Goal: Communication & Community: Participate in discussion

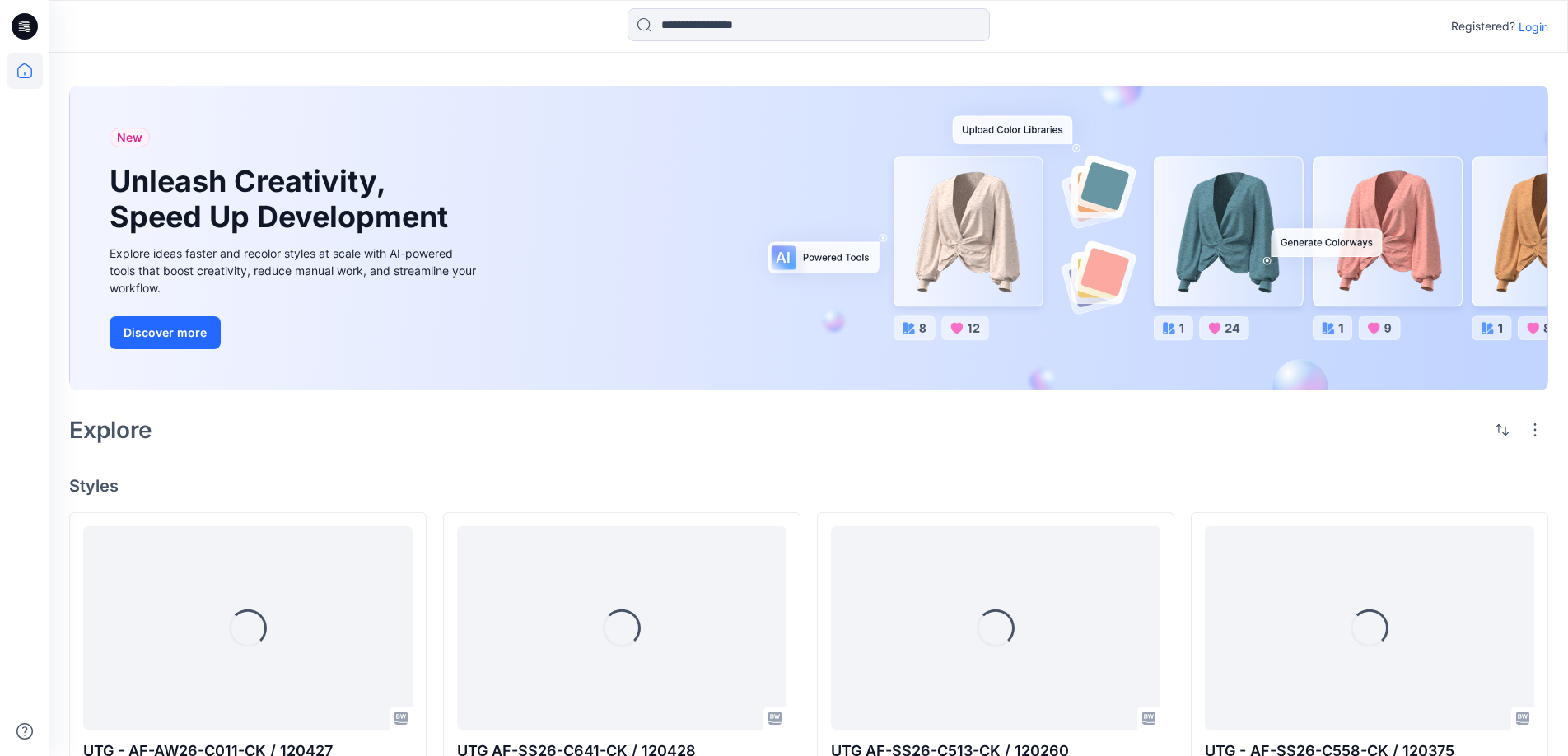
click at [1533, 29] on p "Login" at bounding box center [1533, 26] width 30 height 17
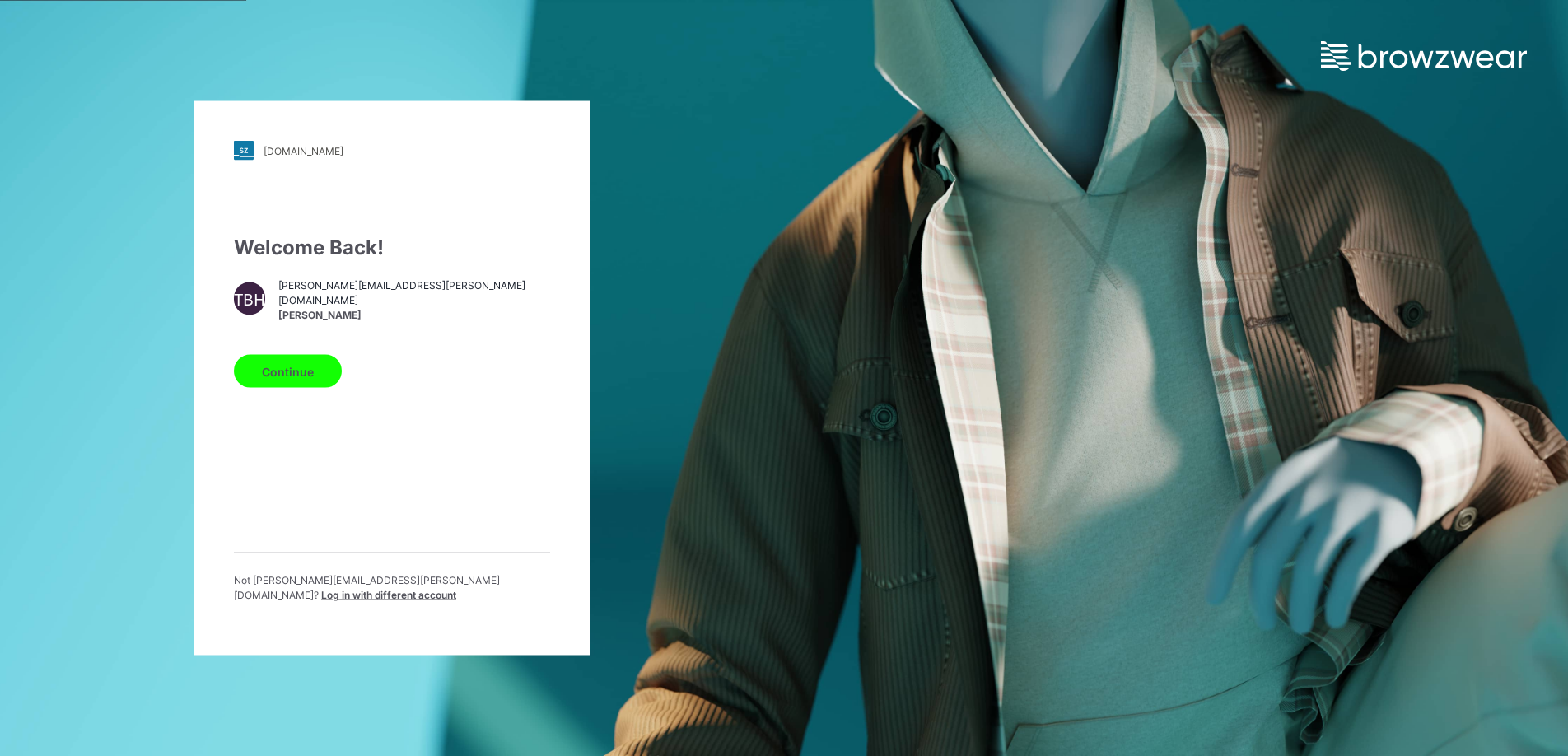
click at [274, 383] on button "Continue" at bounding box center [287, 371] width 108 height 33
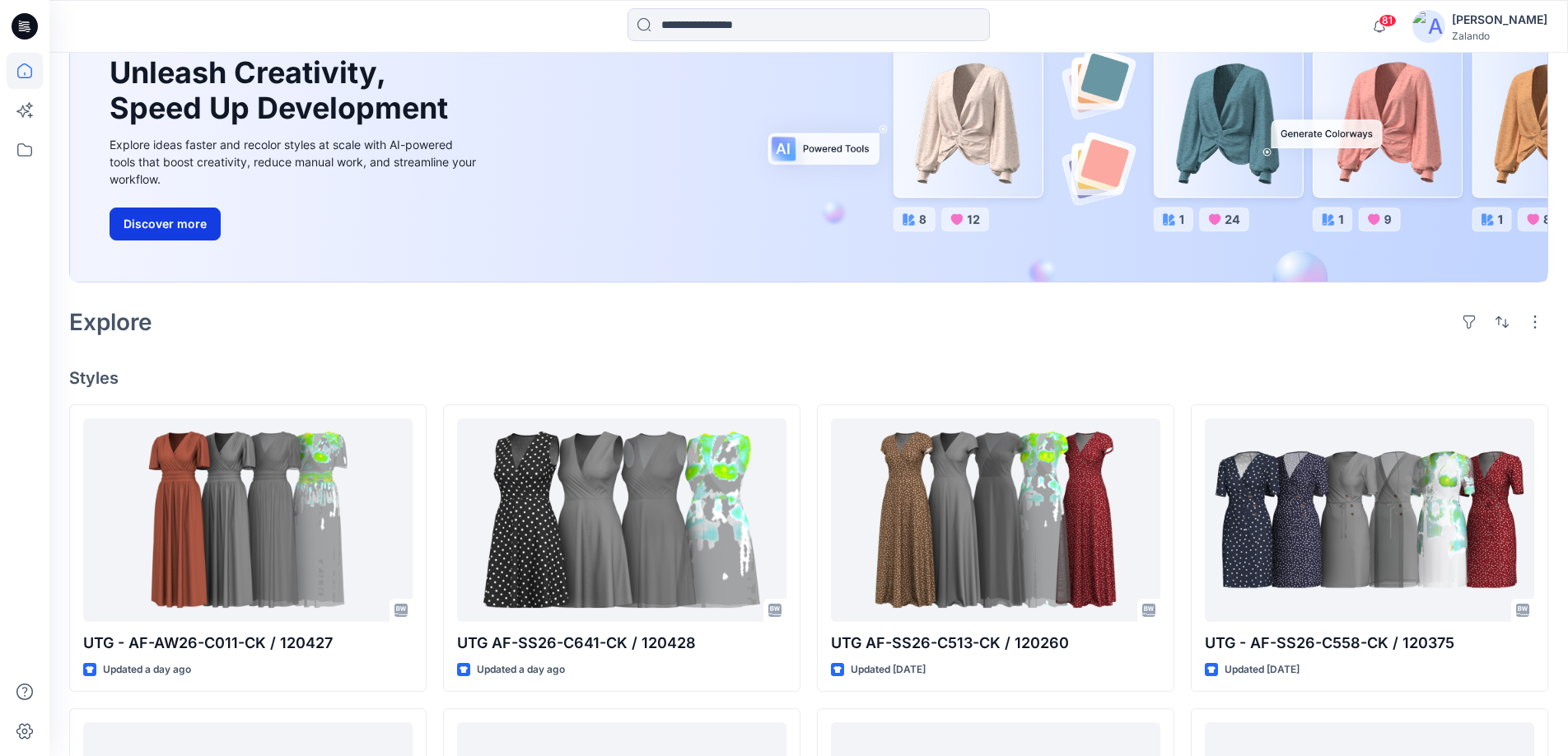
scroll to position [175, 0]
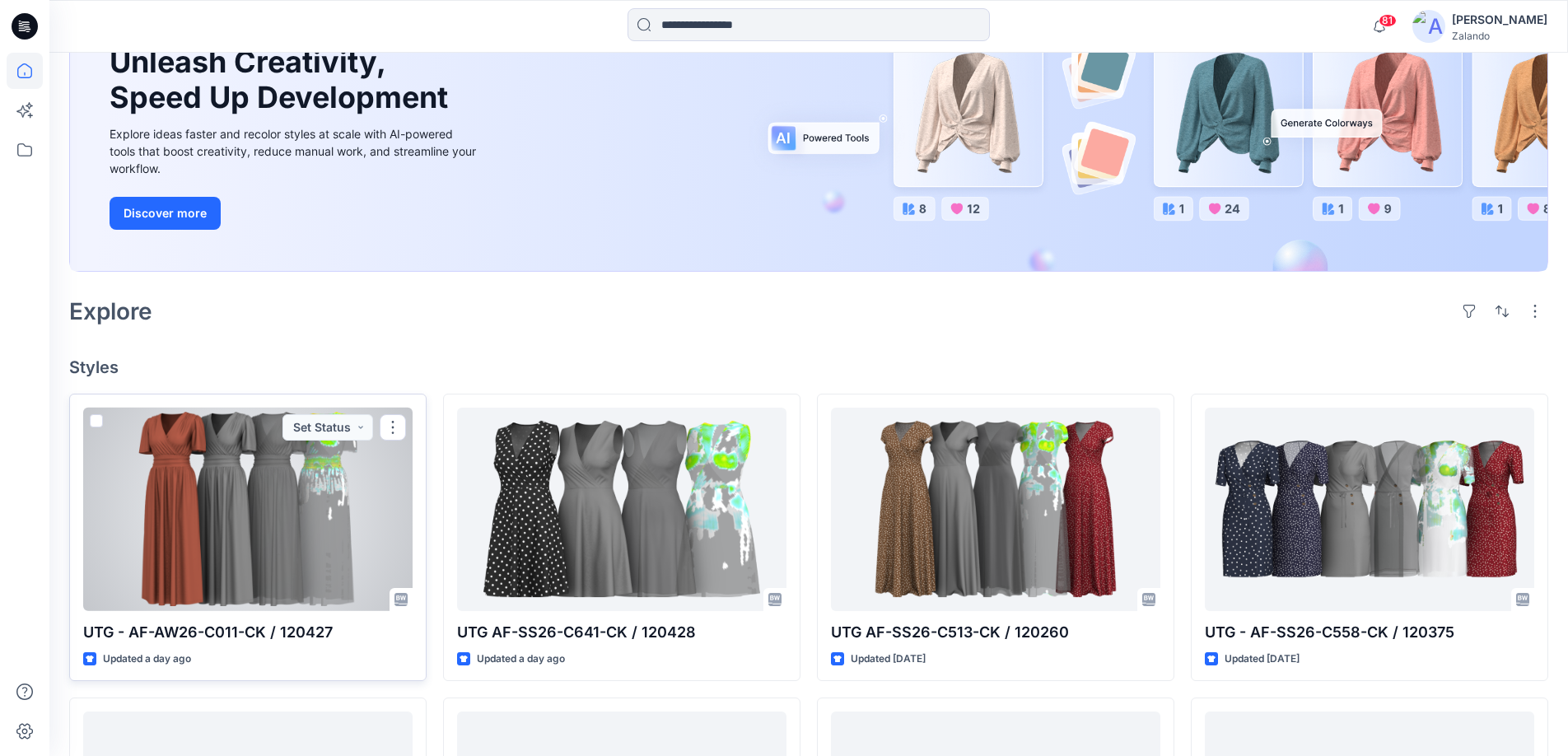
click at [370, 501] on div at bounding box center [247, 509] width 330 height 203
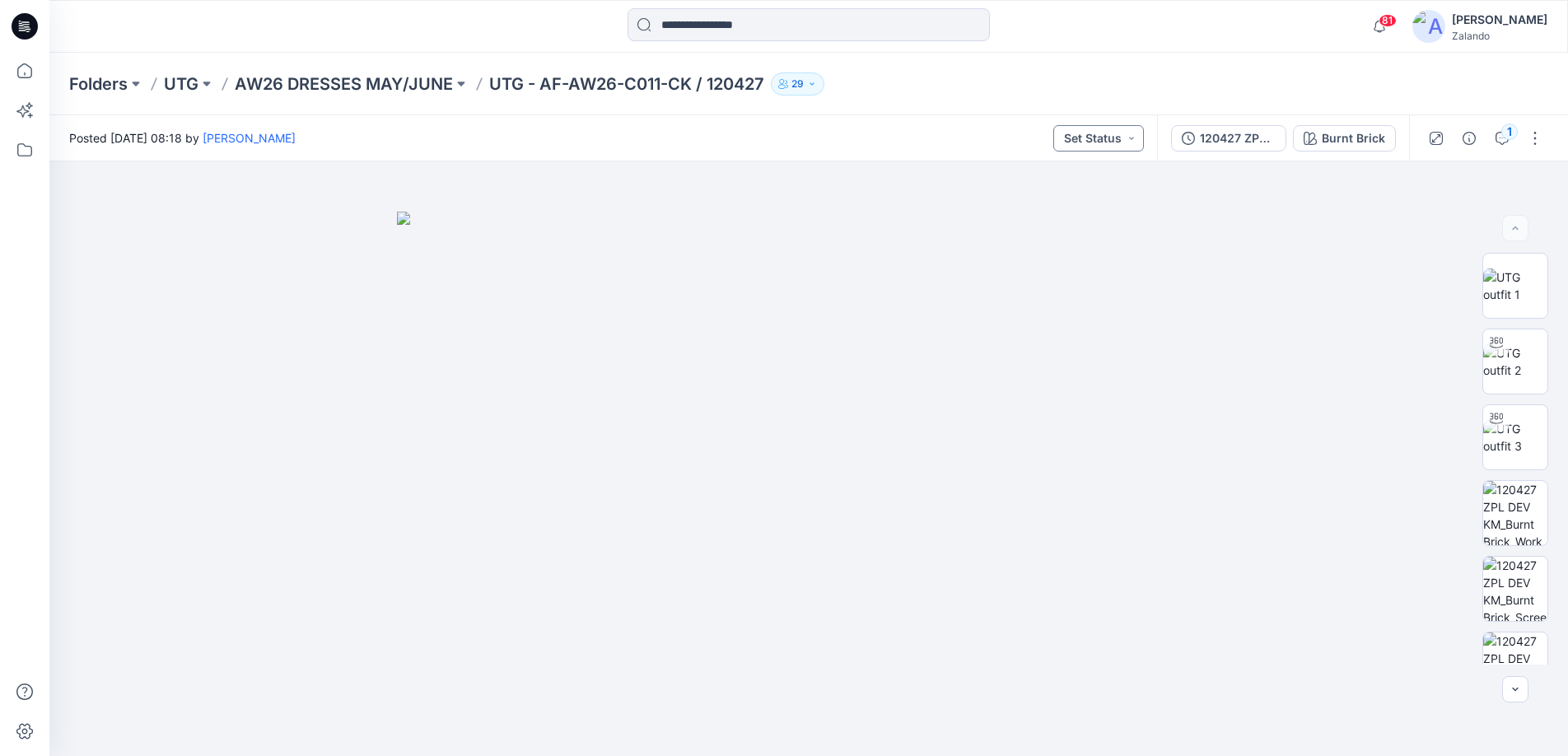
click at [1132, 136] on button "Set Status" at bounding box center [1098, 138] width 91 height 26
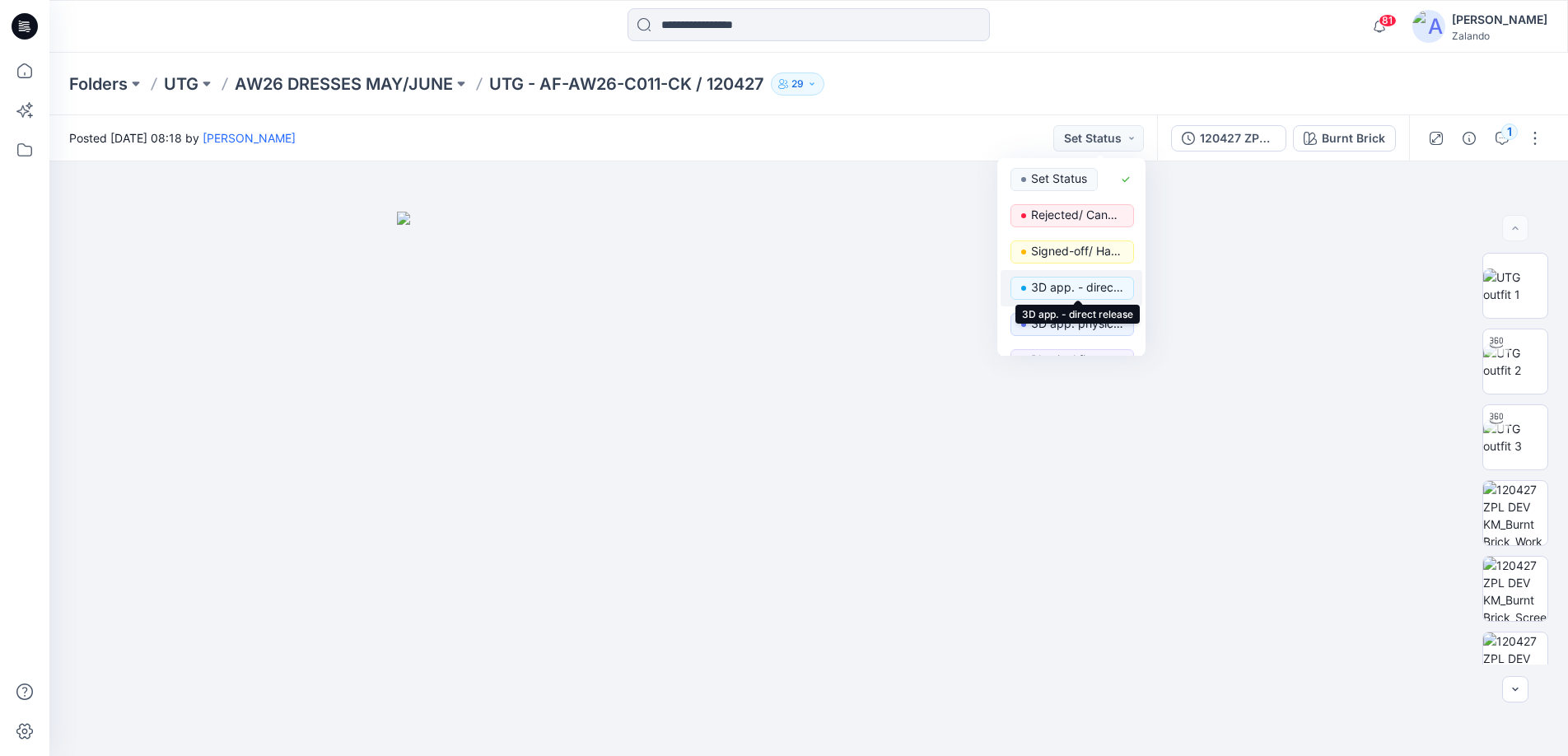
click at [1073, 294] on p "3D app. - direct release" at bounding box center [1077, 286] width 92 height 21
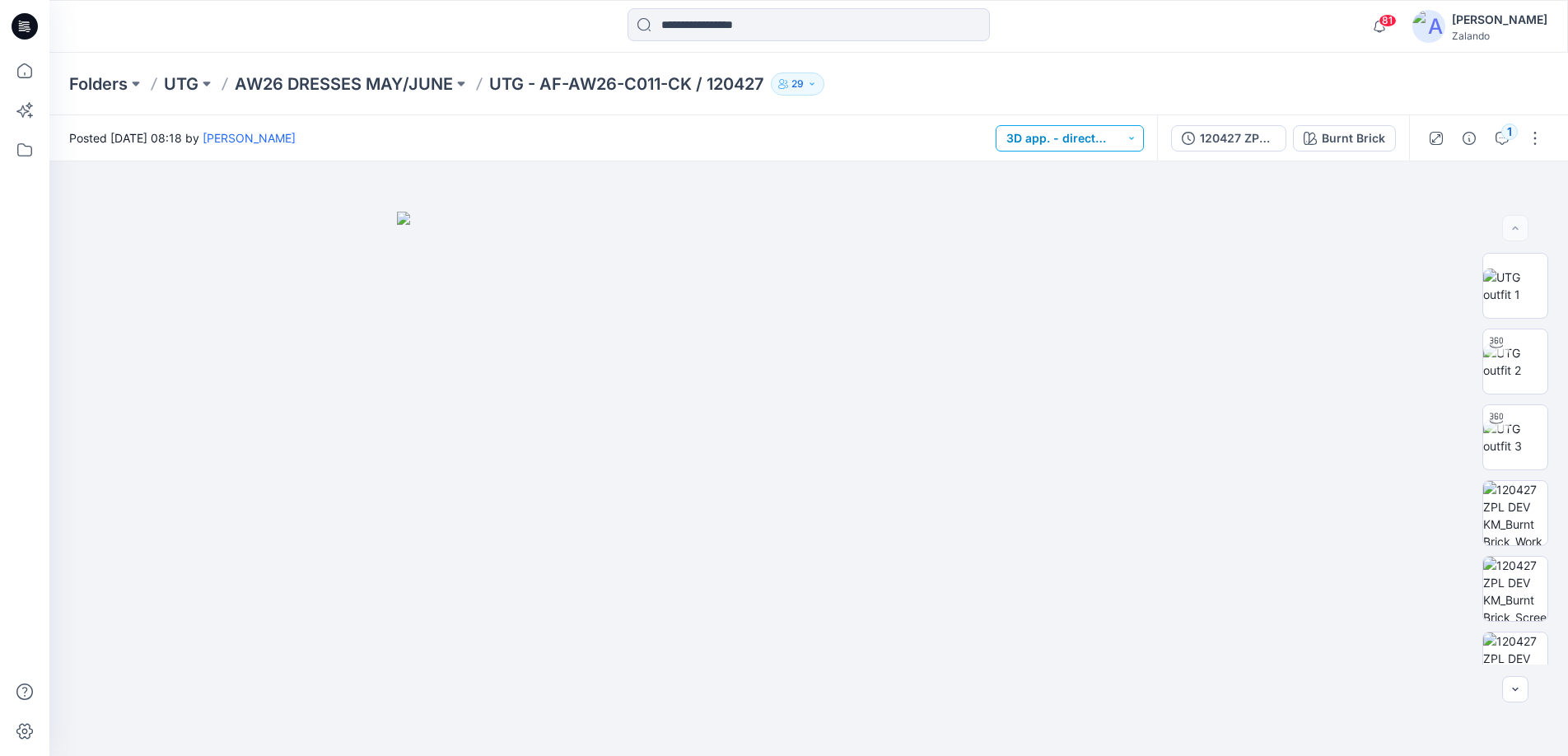
click at [1130, 147] on button "3D app. - direct release" at bounding box center [1070, 138] width 148 height 26
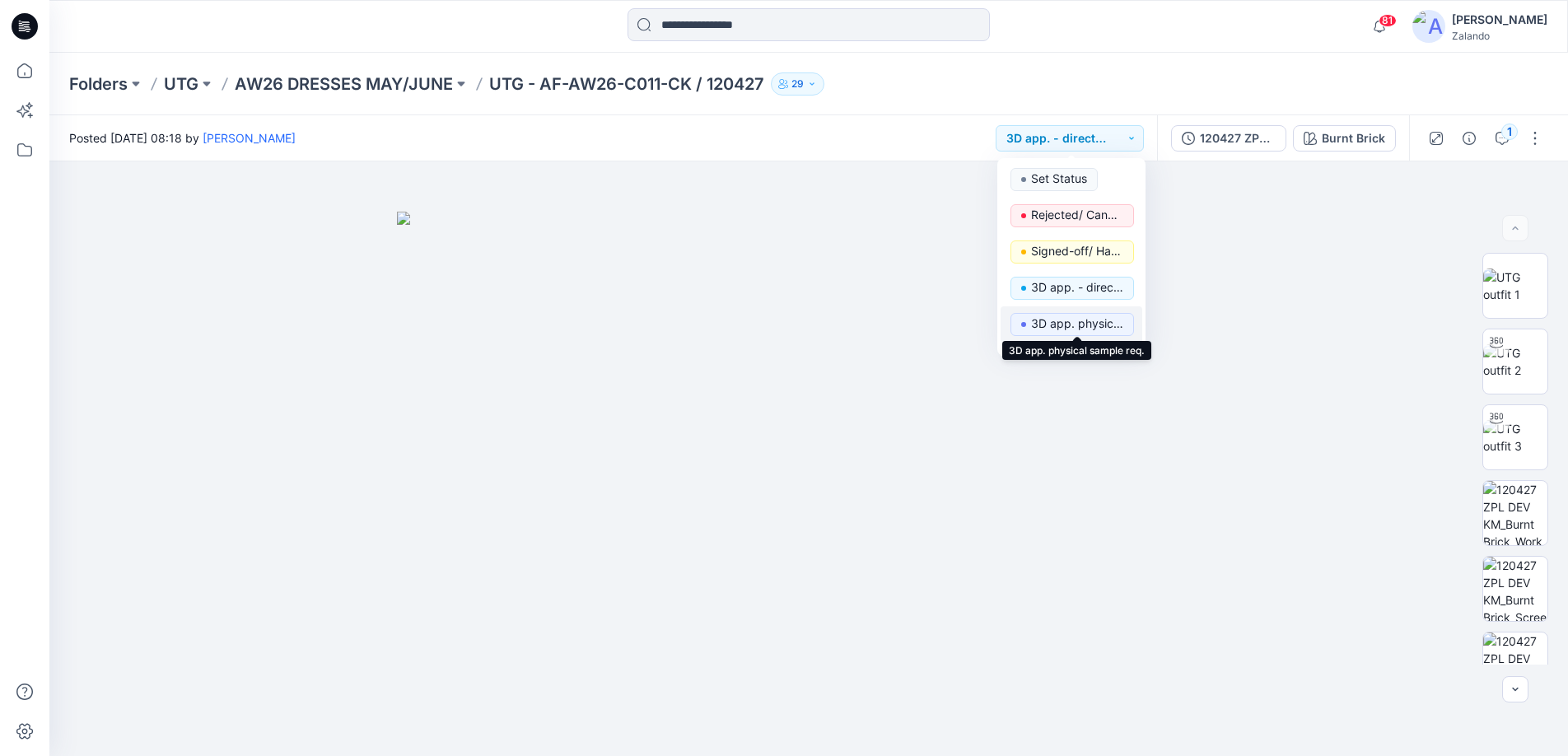
click at [1117, 323] on p "3D app. physical sample req." at bounding box center [1077, 323] width 92 height 21
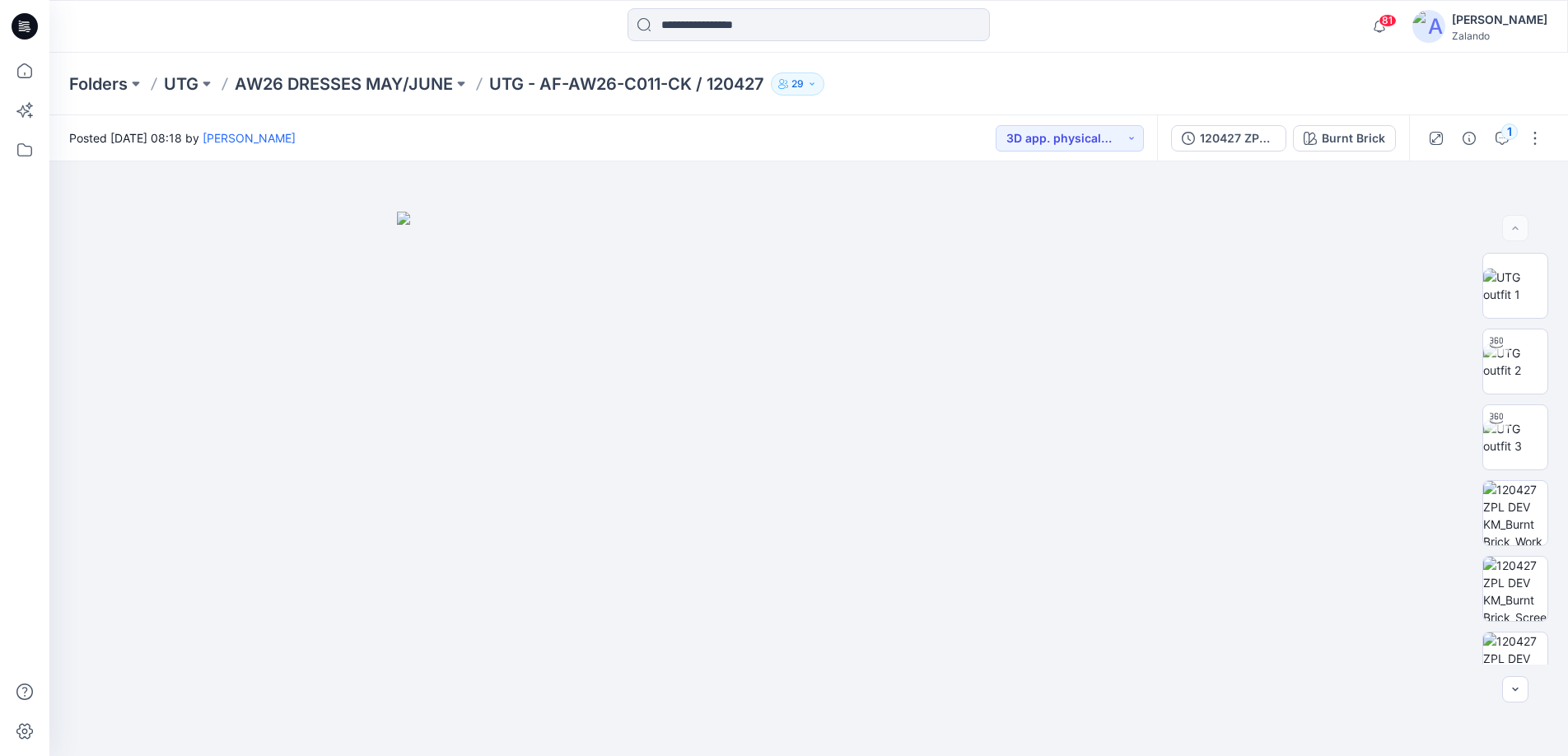
click at [1516, 142] on div "1" at bounding box center [1485, 138] width 153 height 46
click at [1506, 143] on icon "button" at bounding box center [1503, 138] width 14 height 14
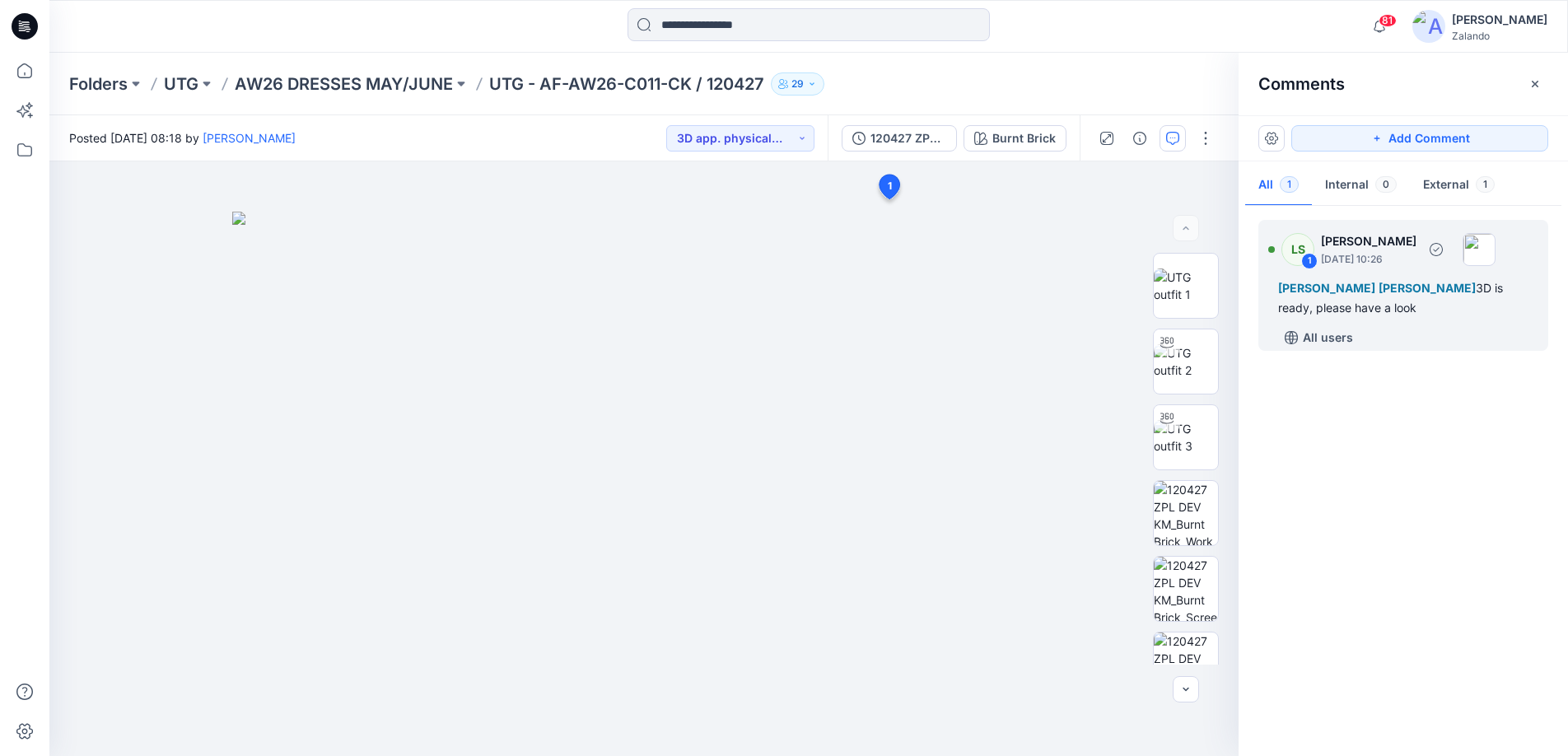
click at [1359, 336] on div "All users" at bounding box center [1413, 337] width 270 height 26
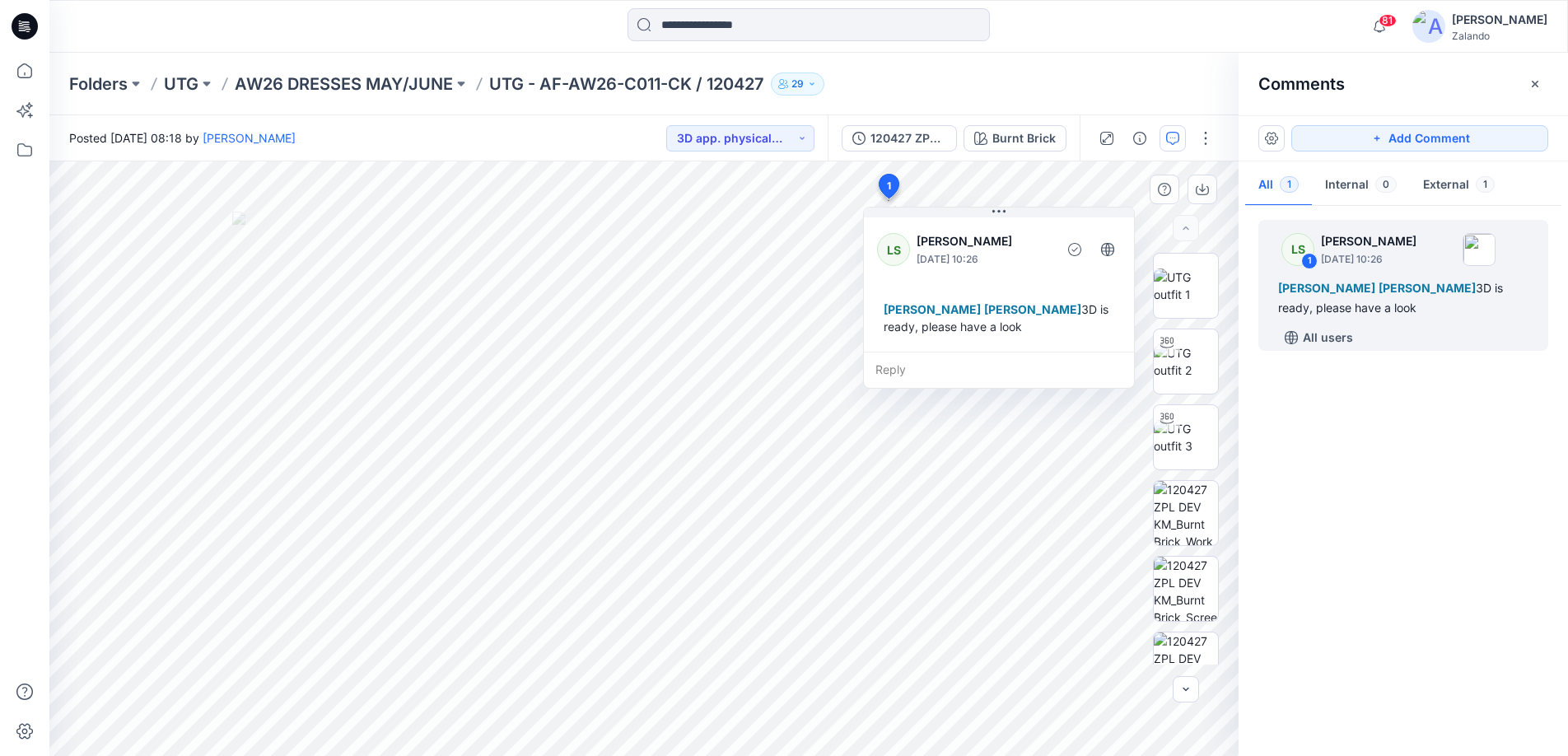
click at [1001, 385] on div "Reply" at bounding box center [998, 370] width 270 height 36
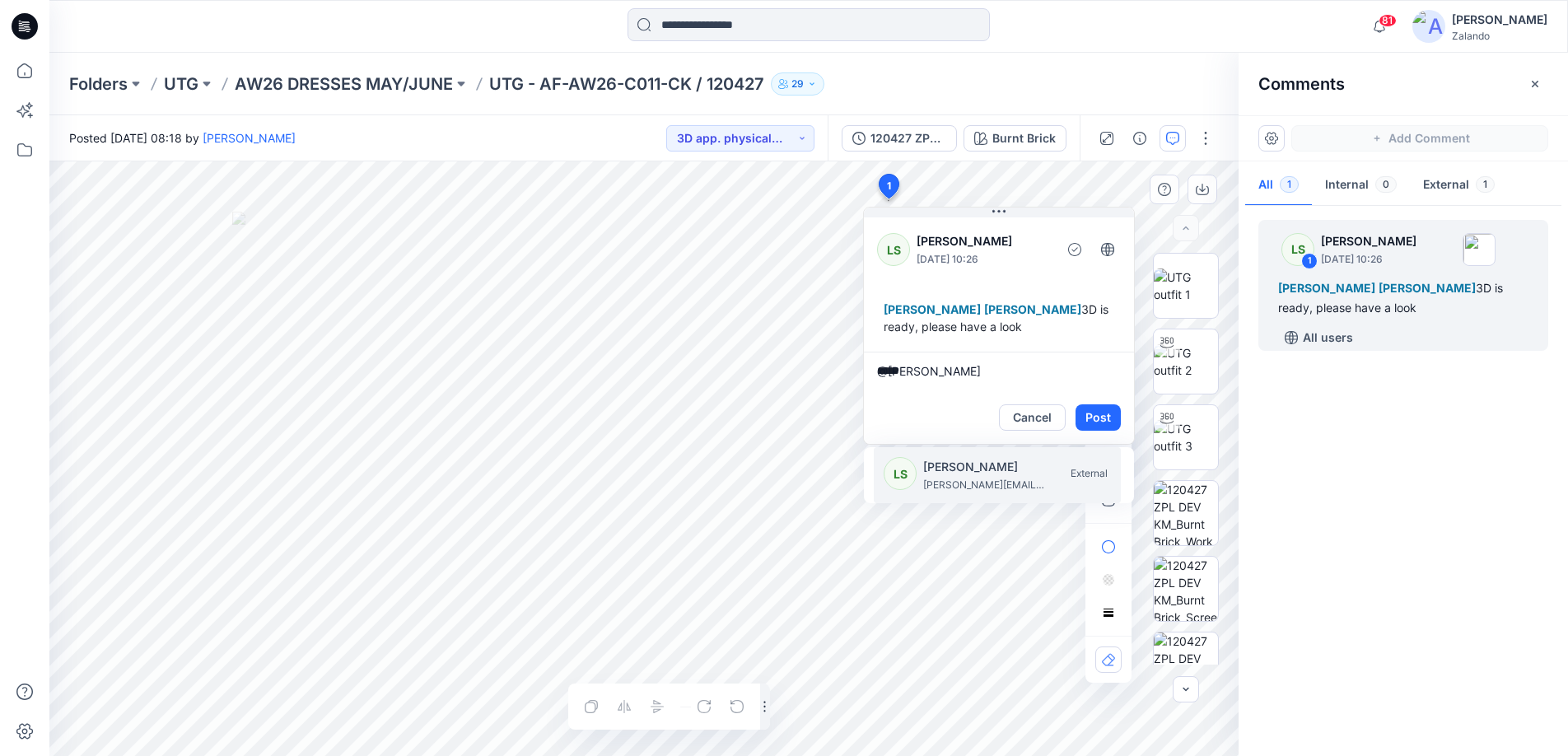
click at [947, 477] on p "[PERSON_NAME]" at bounding box center [985, 466] width 124 height 19
click at [957, 493] on p "[PERSON_NAME][EMAIL_ADDRESS][PERSON_NAME][DOMAIN_NAME]" at bounding box center [985, 485] width 124 height 16
click at [879, 383] on textarea "**********" at bounding box center [998, 371] width 270 height 40
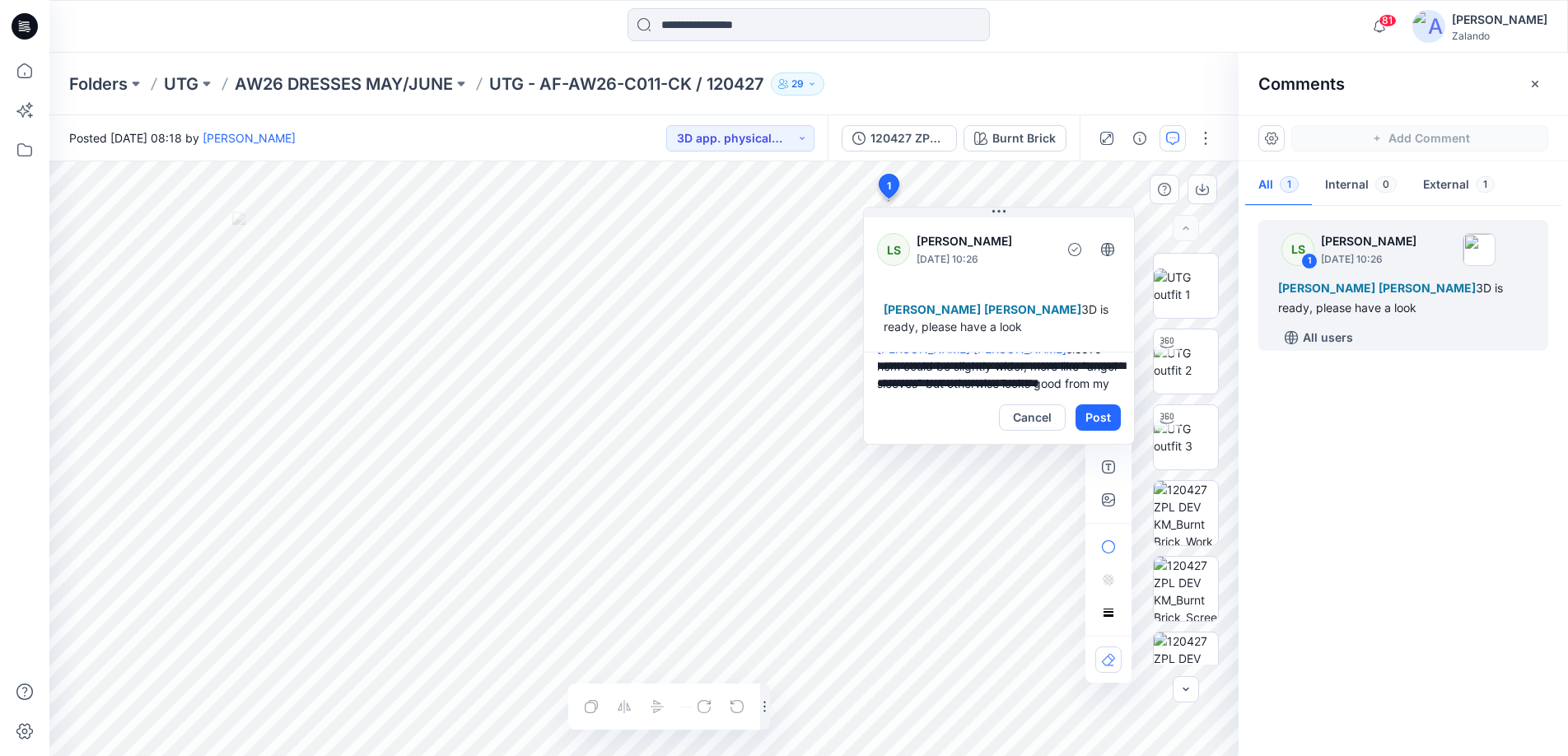
click at [917, 408] on div "Cancel Post" at bounding box center [998, 418] width 270 height 53
click at [923, 392] on textarea "**********" at bounding box center [998, 371] width 270 height 40
type textarea "**********"
click at [1090, 431] on button "Post" at bounding box center [1098, 417] width 45 height 26
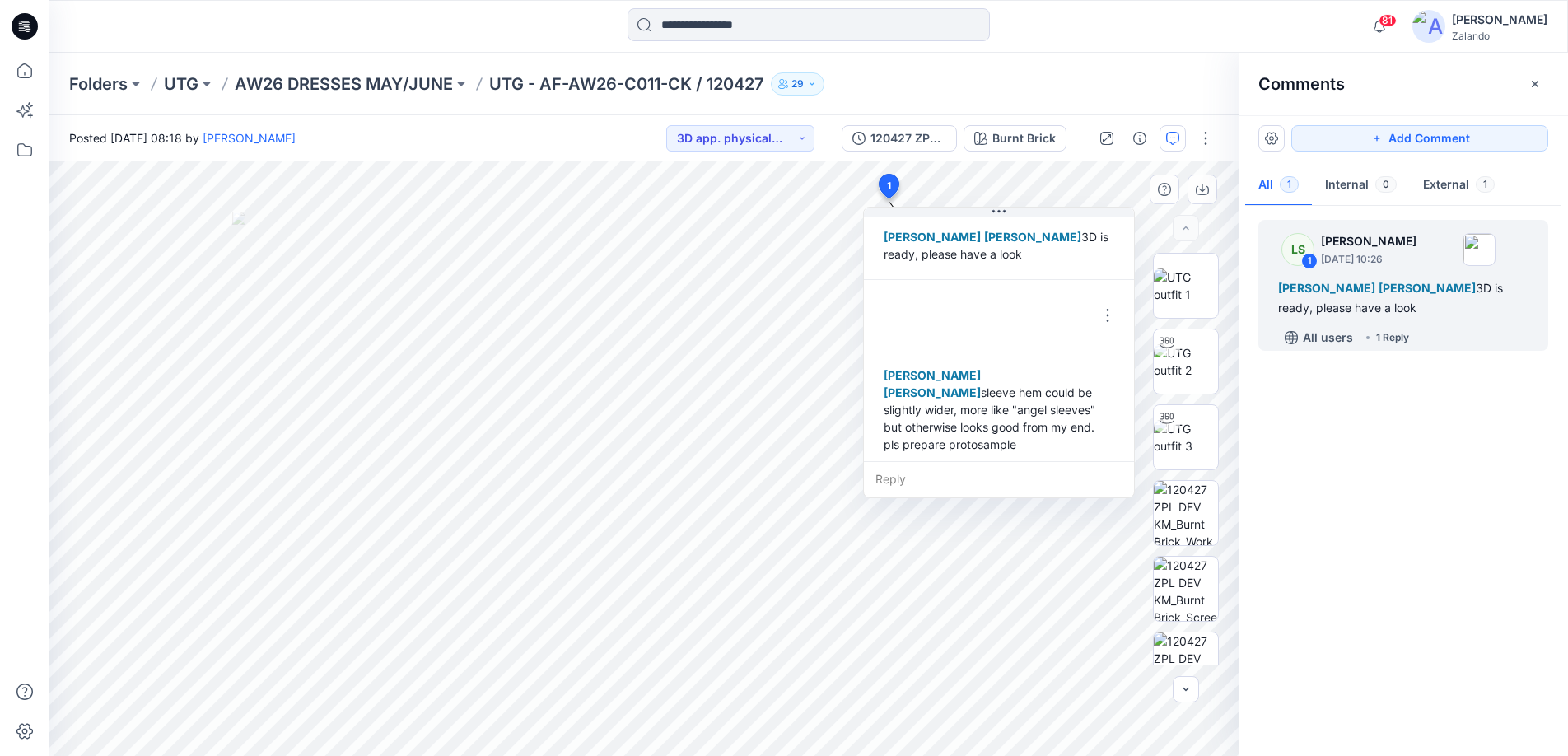
scroll to position [98, 0]
